Goal: Navigation & Orientation: Find specific page/section

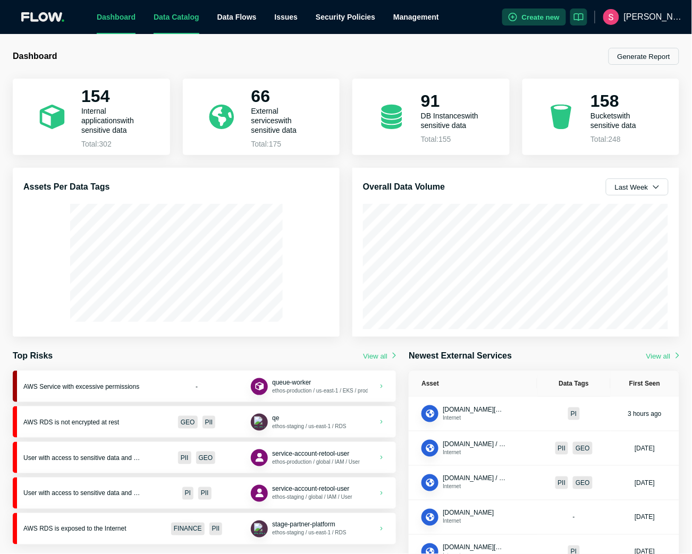
click at [188, 13] on link "Data Catalog" at bounding box center [177, 17] width 46 height 9
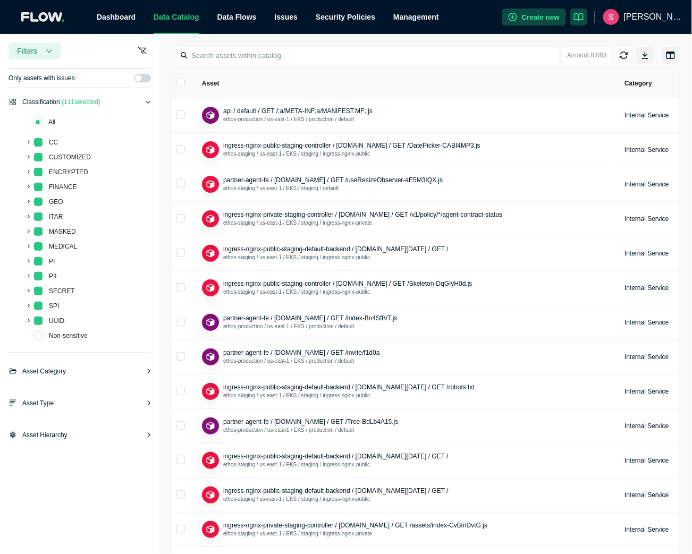
click at [48, 374] on span "Asset Category" at bounding box center [44, 371] width 44 height 11
click at [41, 478] on span "Asset Type" at bounding box center [37, 477] width 31 height 11
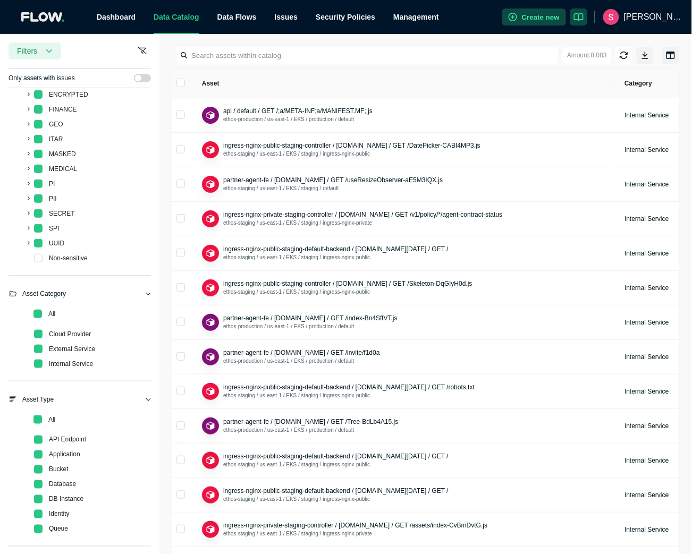
scroll to position [109, 0]
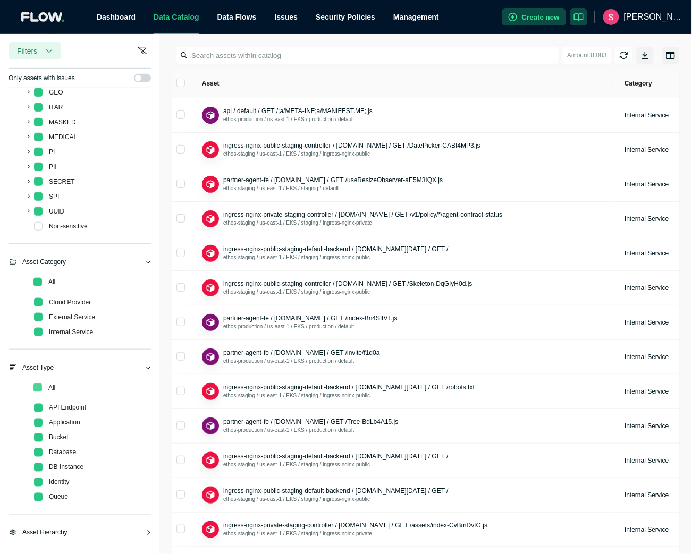
click at [37, 386] on span at bounding box center [37, 388] width 9 height 9
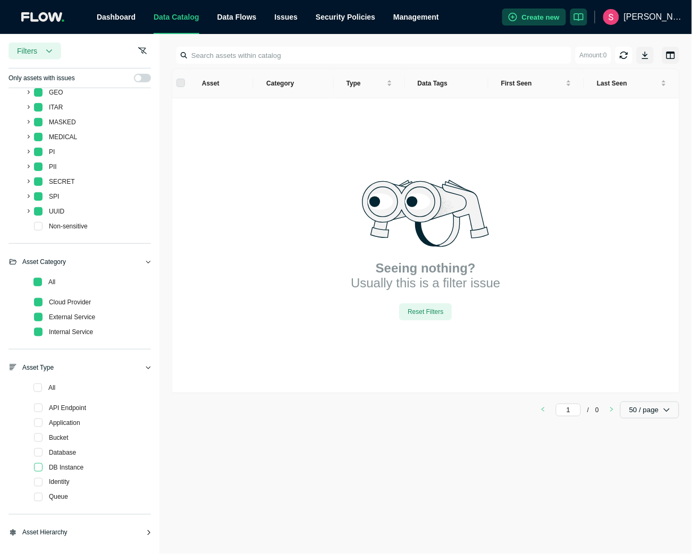
click at [39, 464] on span at bounding box center [38, 467] width 9 height 9
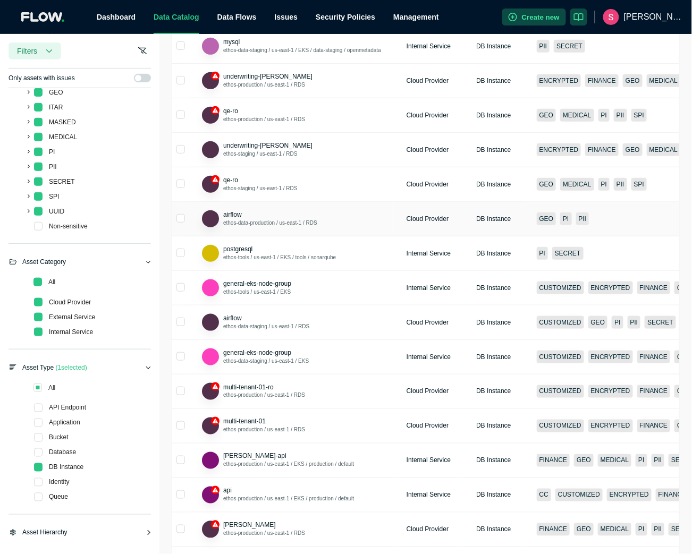
scroll to position [1307, 0]
